Goal: Answer question/provide support

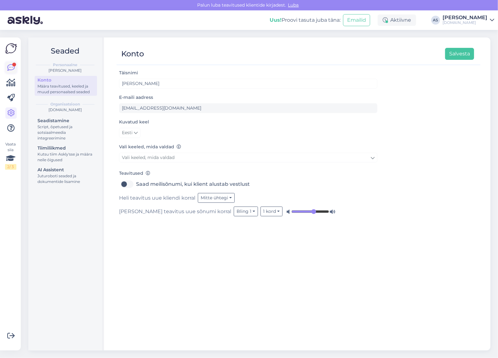
click at [12, 70] on icon at bounding box center [11, 68] width 8 height 8
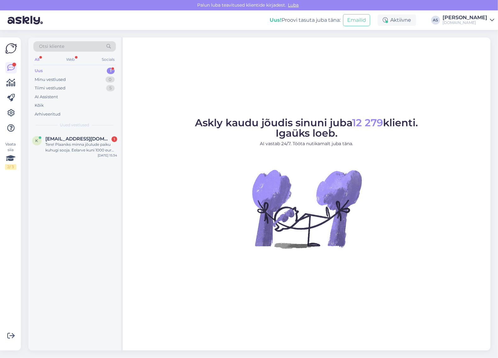
click at [76, 74] on div "Uus 1" at bounding box center [74, 70] width 83 height 9
click at [80, 69] on div "Uus 1" at bounding box center [74, 70] width 83 height 9
click at [73, 153] on div "Tere! Plaaniks minna jõulude paiku kuhugi sooja. Eelarve kuni 1000 eur per inim…" at bounding box center [81, 147] width 72 height 11
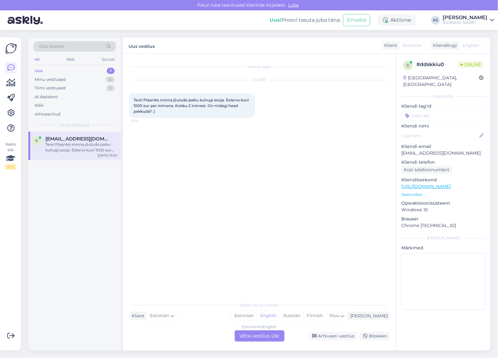
click at [265, 339] on div "Estonian to English Võta vestlus üle" at bounding box center [260, 335] width 50 height 11
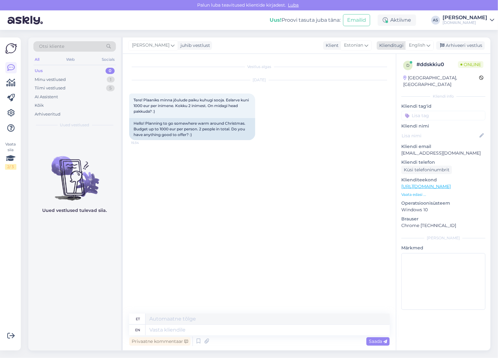
click at [422, 42] on span "English" at bounding box center [417, 45] width 16 height 7
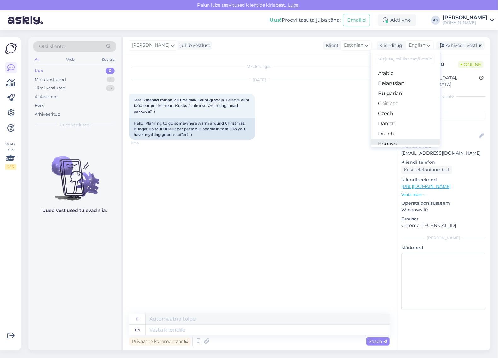
click at [402, 141] on link "English" at bounding box center [405, 144] width 69 height 10
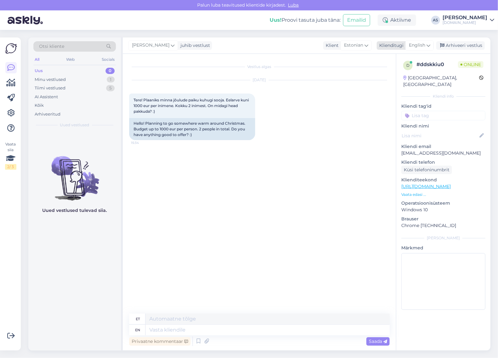
click at [416, 45] on span "English" at bounding box center [417, 45] width 16 height 7
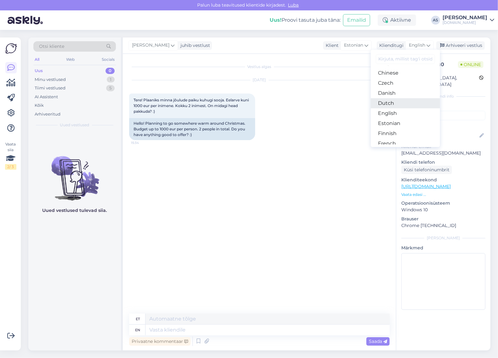
scroll to position [39, 0]
click at [409, 112] on link "Estonian" at bounding box center [405, 115] width 69 height 10
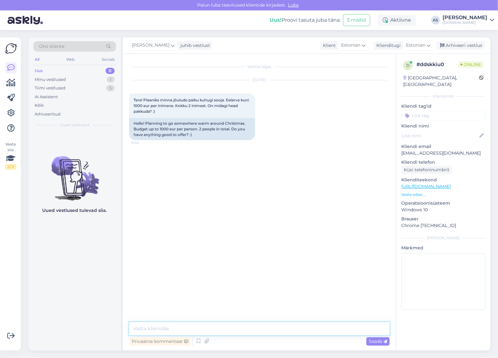
click at [239, 327] on textarea at bounding box center [259, 328] width 260 height 13
type textarea "Tere, Kaido! Saaksime Teile pakkuda näiteks Egiptuse reise. Kas need võiksid Te…"
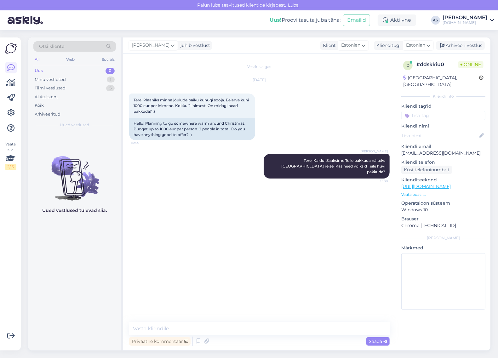
click at [417, 192] on p "Vaata edasi ..." at bounding box center [443, 195] width 84 height 6
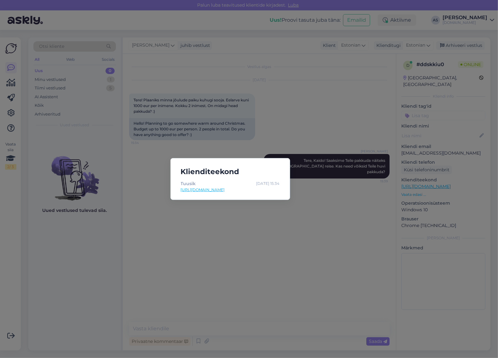
click at [349, 210] on div "Klienditeekond Tuusik Aug 28 15:34 https://tuusik.ee/et?utm_source=google&utm_m…" at bounding box center [249, 179] width 498 height 358
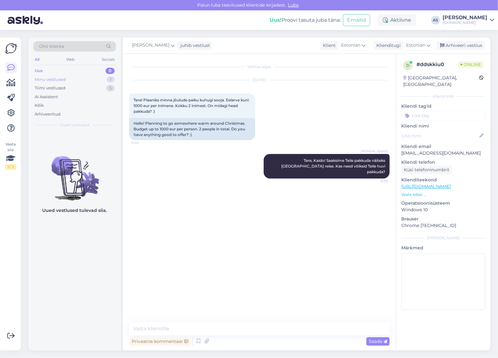
click at [95, 81] on div "Minu vestlused 1" at bounding box center [74, 79] width 83 height 9
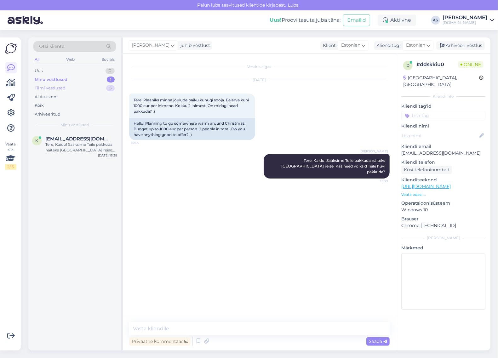
click at [90, 89] on div "Tiimi vestlused 5" at bounding box center [74, 88] width 83 height 9
